Goal: Transaction & Acquisition: Purchase product/service

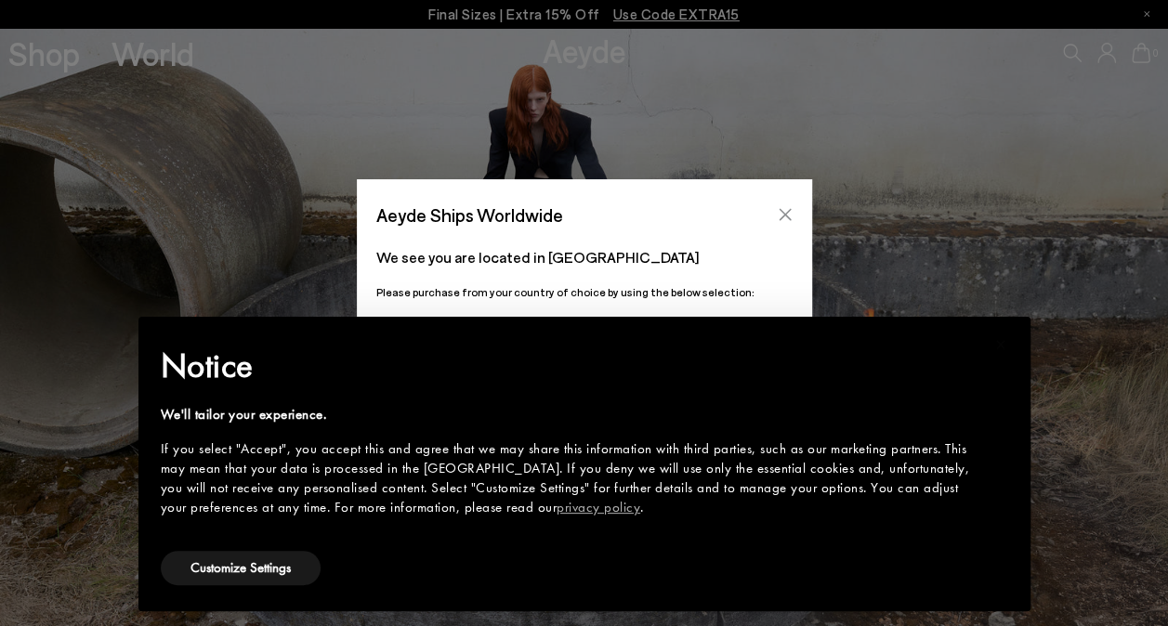
click at [788, 216] on icon "Close" at bounding box center [785, 214] width 15 height 15
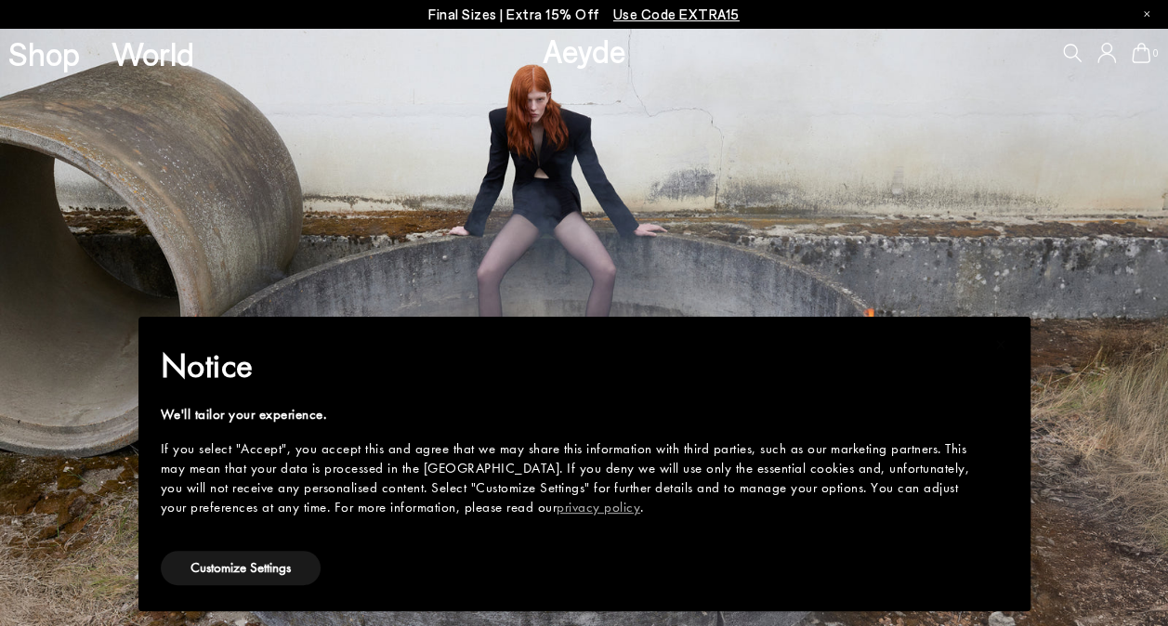
click at [707, 165] on img at bounding box center [584, 327] width 1168 height 599
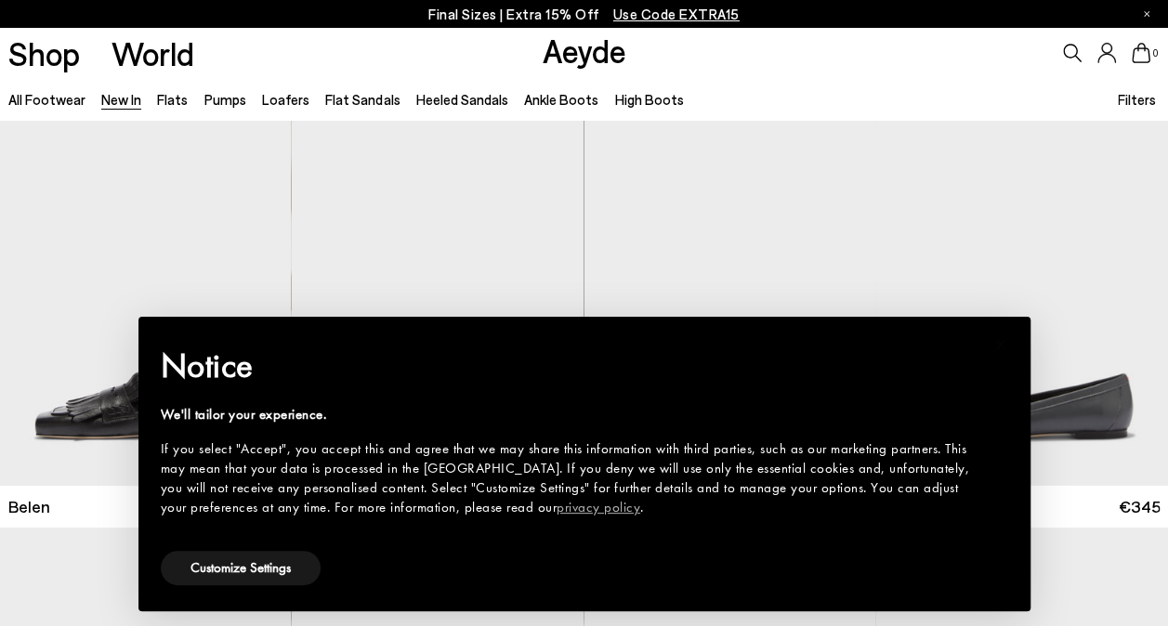
click at [761, 80] on div "All Footwear New In Flats Pumps Loafers Flat Sandals Heeled Sandals Ankle Boots…" at bounding box center [584, 99] width 1168 height 42
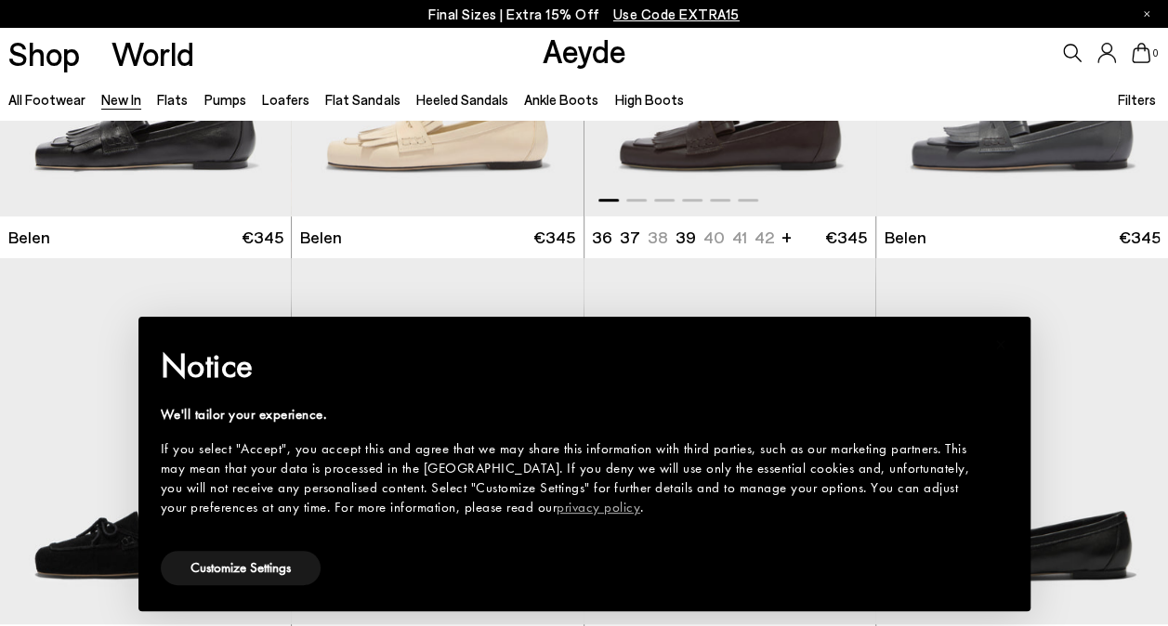
scroll to position [270, 0]
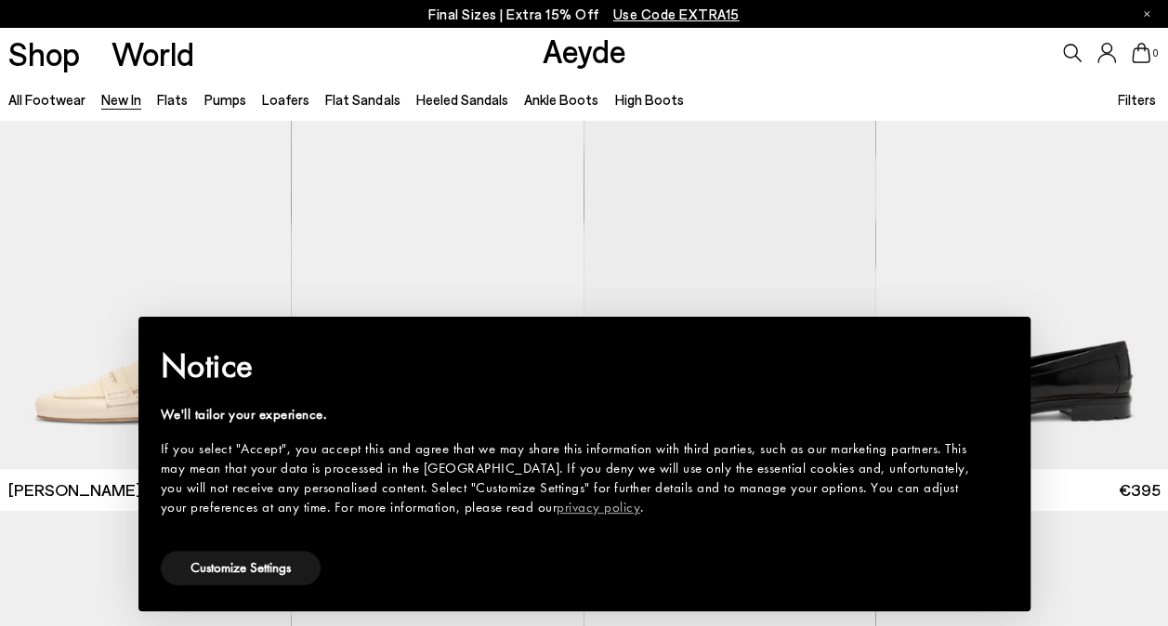
scroll to position [836, 0]
